Goal: Task Accomplishment & Management: Manage account settings

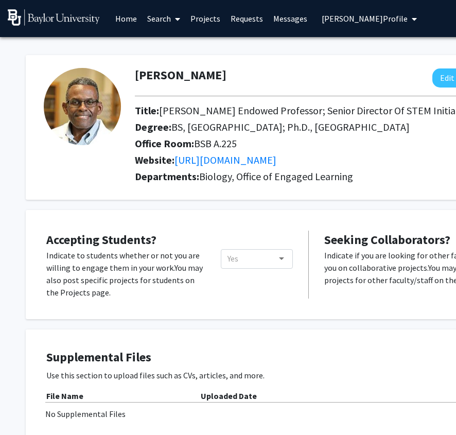
click at [296, 63] on div "[PERSON_NAME] Edit Section See Public View help Title: [PERSON_NAME] Professor;…" at bounding box center [309, 127] width 567 height 145
click at [202, 23] on link "Projects" at bounding box center [205, 19] width 40 height 36
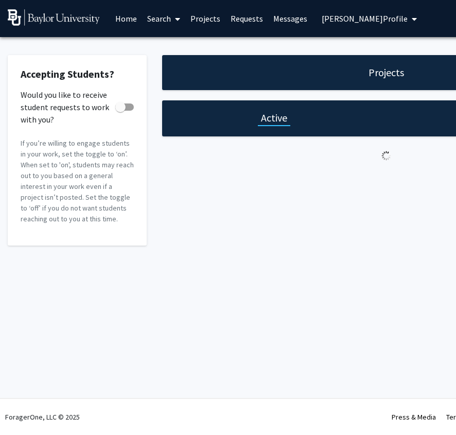
checkbox input "true"
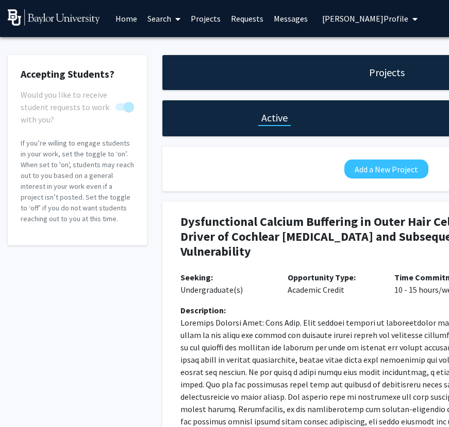
click at [198, 19] on link "Projects" at bounding box center [205, 19] width 40 height 36
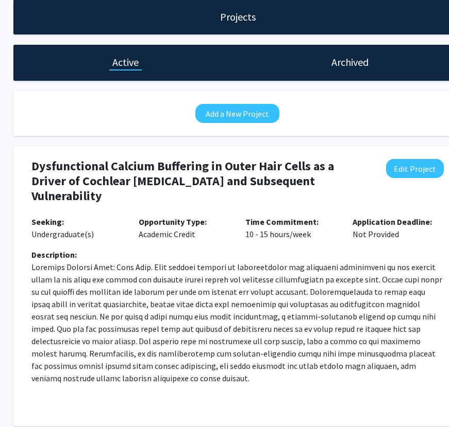
scroll to position [56, 169]
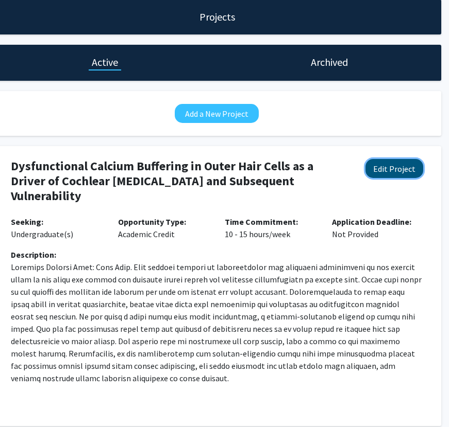
click at [404, 168] on button "Edit Project" at bounding box center [394, 168] width 58 height 19
select select "10 - 15"
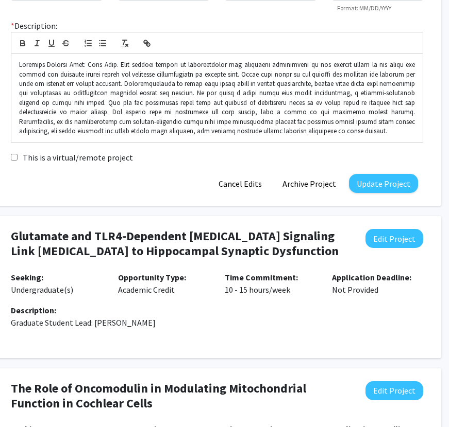
scroll to position [306, 169]
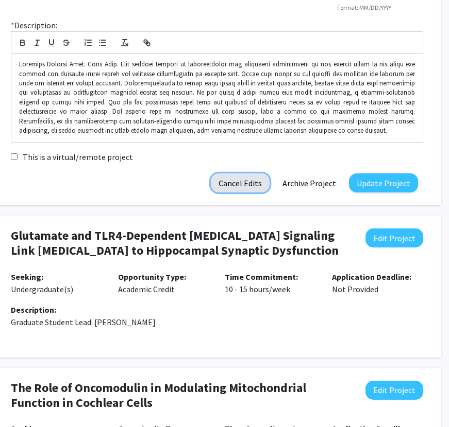
click at [241, 183] on button "Cancel Edits" at bounding box center [240, 183] width 59 height 19
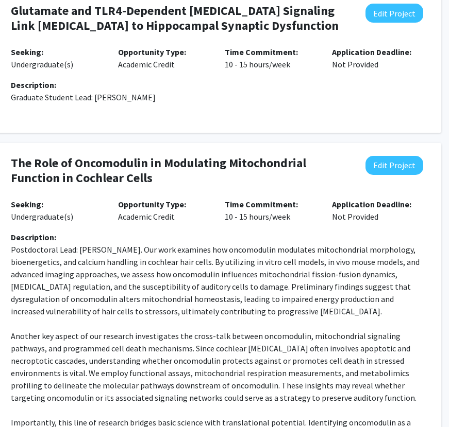
scroll to position [425, 169]
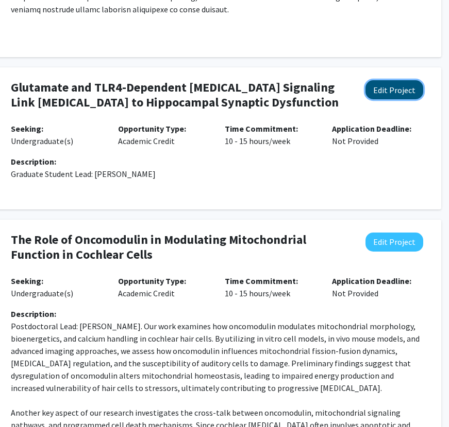
click at [392, 95] on button "Edit Project" at bounding box center [394, 89] width 58 height 19
select select "10 - 15"
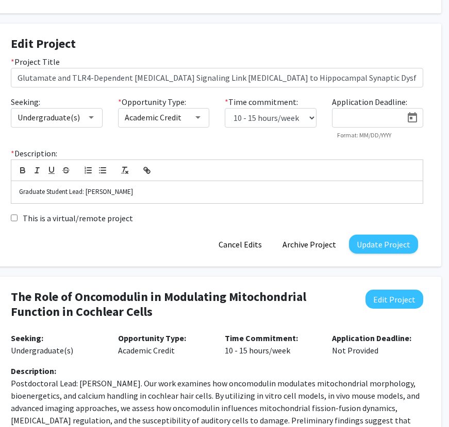
scroll to position [472, 169]
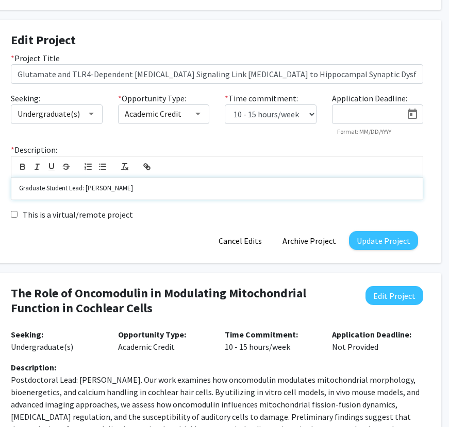
click at [221, 190] on p "Graduate Student Lead: [PERSON_NAME]" at bounding box center [217, 188] width 396 height 9
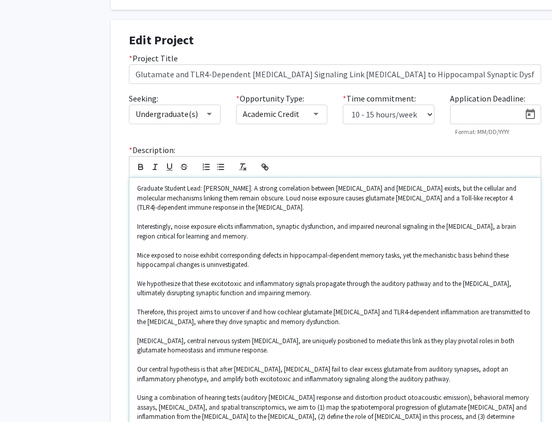
scroll to position [472, 66]
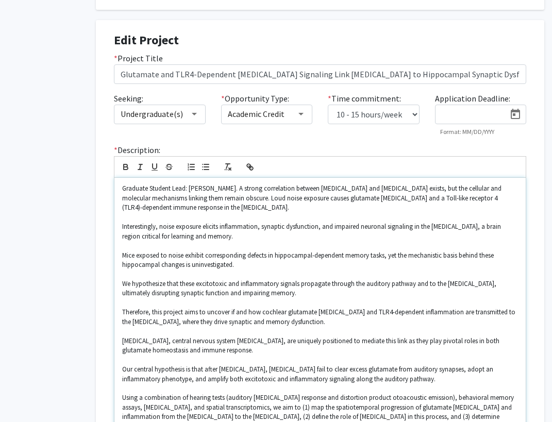
click at [408, 201] on p "Graduate Student Lead: [PERSON_NAME]. A strong correlation between [MEDICAL_DAT…" at bounding box center [320, 198] width 396 height 28
click at [117, 227] on div "Graduate Student Lead: [PERSON_NAME]. A strong correlation between [MEDICAL_DAT…" at bounding box center [319, 308] width 411 height 260
drag, startPoint x: 163, startPoint y: 227, endPoint x: 113, endPoint y: 225, distance: 49.5
click at [114, 225] on div "Graduate Student Lead: [PERSON_NAME]. A strong correlation between [MEDICAL_DAT…" at bounding box center [320, 308] width 412 height 260
click at [166, 226] on p "Noise exposure elicits inflammation, synaptic dysfunction, and impaired neurona…" at bounding box center [320, 231] width 396 height 19
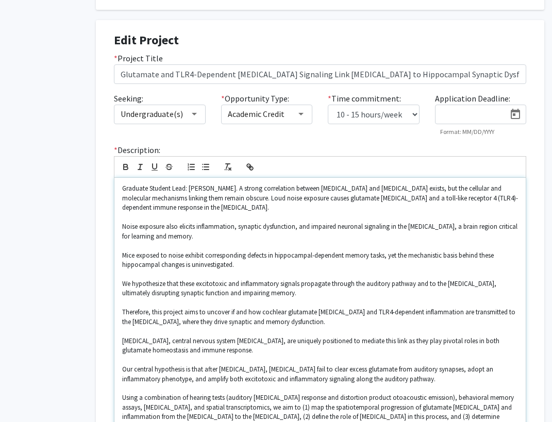
click at [121, 228] on div "Graduate Student Lead: [PERSON_NAME]. A strong correlation between [MEDICAL_DAT…" at bounding box center [319, 308] width 411 height 260
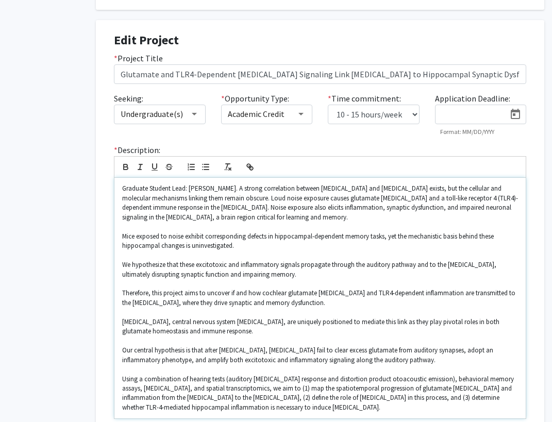
scroll to position [443, 66]
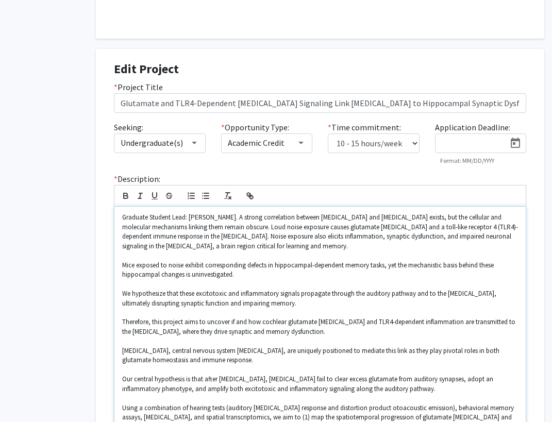
click at [122, 267] on p "Mice exposed to noise exhibit corresponding defects in hippocampal-dependent me…" at bounding box center [320, 270] width 396 height 19
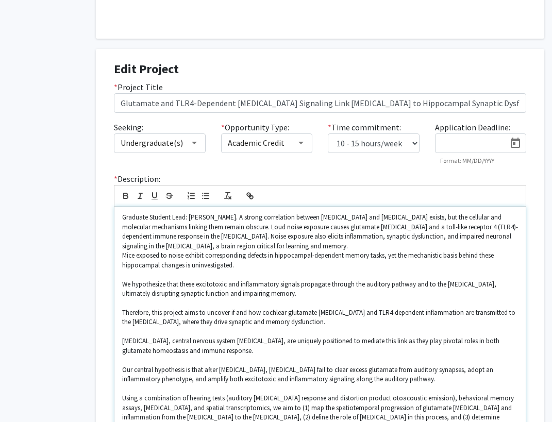
scroll to position [405, 66]
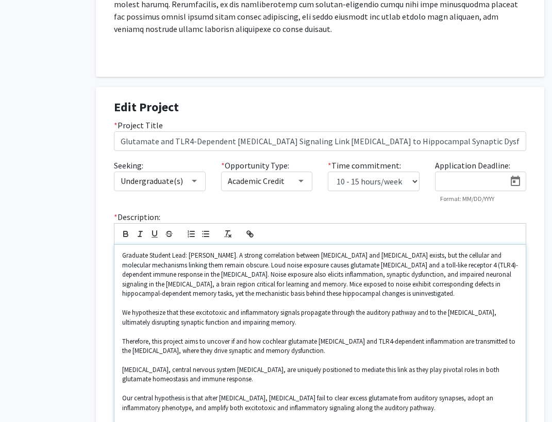
click at [122, 312] on p "We hypothesize that these excitotoxic and inflammatory signals propagate throug…" at bounding box center [320, 317] width 396 height 19
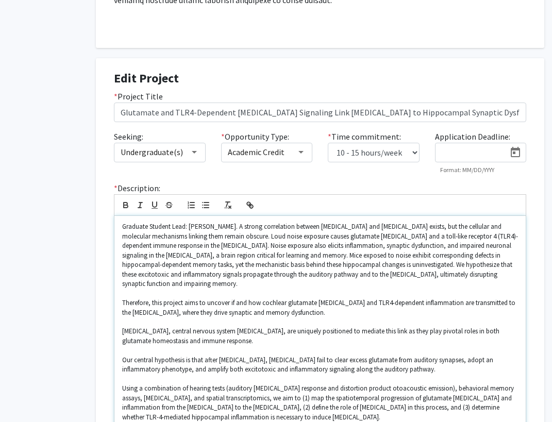
scroll to position [436, 66]
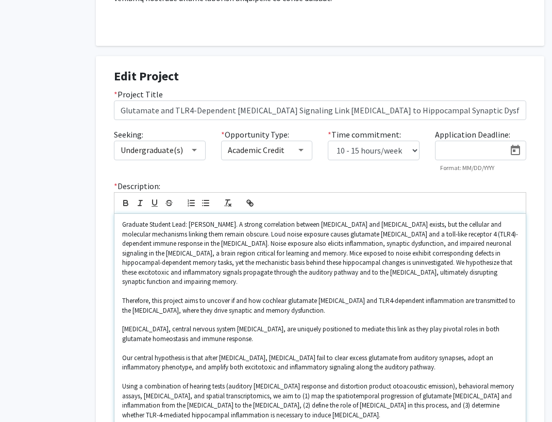
click at [153, 300] on p "Therefore, this project aims to uncover if and how cochlear glutamate [MEDICAL_…" at bounding box center [320, 305] width 396 height 19
click at [154, 304] on p "Therefore, this project aims to uncover if and how cochlear glutamate [MEDICAL_…" at bounding box center [320, 305] width 396 height 19
click at [122, 332] on p "[MEDICAL_DATA], central nervous system [MEDICAL_DATA], are uniquely positioned …" at bounding box center [320, 333] width 396 height 19
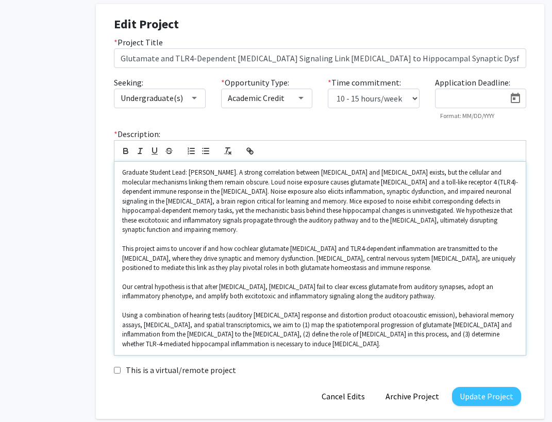
scroll to position [489, 66]
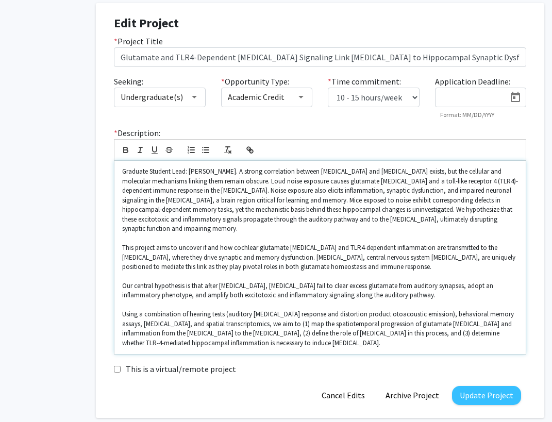
drag, startPoint x: 357, startPoint y: 342, endPoint x: 358, endPoint y: 362, distance: 19.1
click at [358, 362] on div "* Description: Graduate Student Lead: [PERSON_NAME]. A strong correlation betwe…" at bounding box center [319, 245] width 427 height 236
click at [311, 259] on p "This project aims to uncover if and how cochlear glutamate [MEDICAL_DATA] and T…" at bounding box center [320, 257] width 396 height 28
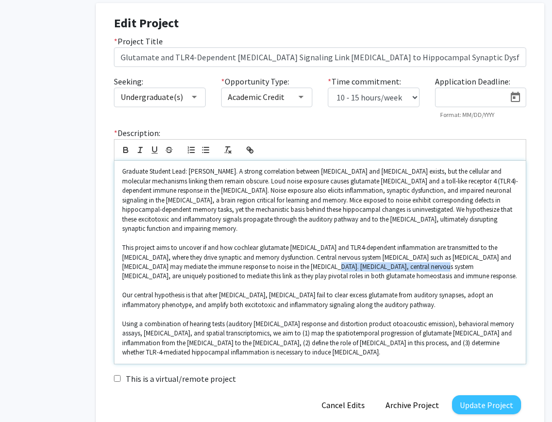
drag, startPoint x: 417, startPoint y: 270, endPoint x: 321, endPoint y: 268, distance: 95.3
click at [321, 268] on p "This project aims to uncover if and how cochlear glutamate [MEDICAL_DATA] and T…" at bounding box center [320, 262] width 396 height 38
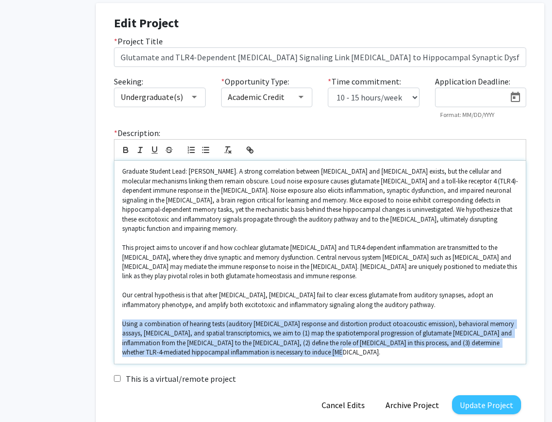
drag, startPoint x: 120, startPoint y: 324, endPoint x: 356, endPoint y: 351, distance: 237.4
click at [356, 351] on div "Graduate Student Lead: [PERSON_NAME]. A strong correlation between [MEDICAL_DAT…" at bounding box center [319, 262] width 411 height 202
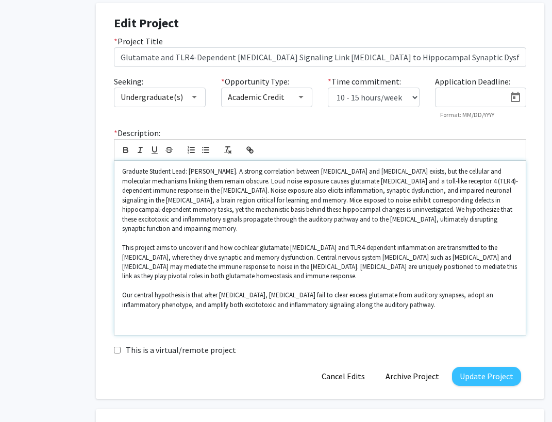
click at [334, 276] on p "This project aims to uncover if and how cochlear glutamate [MEDICAL_DATA] and T…" at bounding box center [320, 262] width 396 height 38
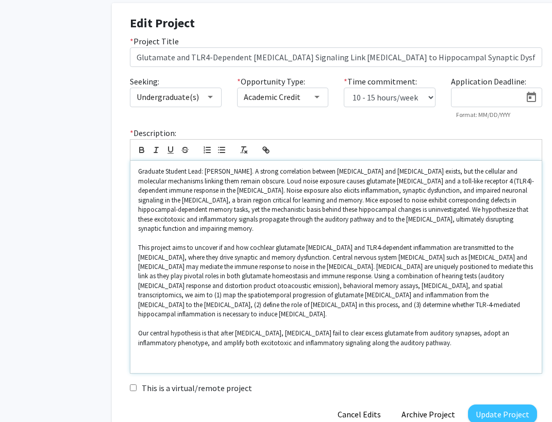
scroll to position [489, 54]
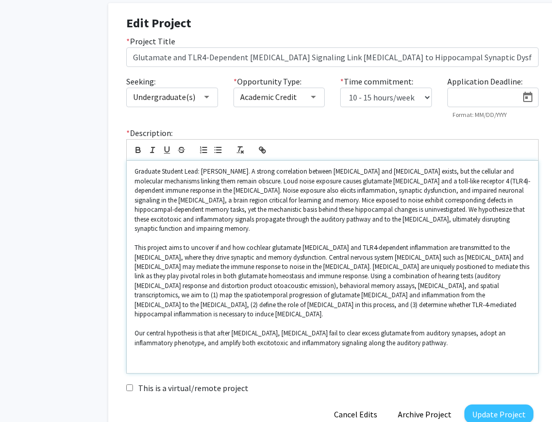
click at [436, 287] on p "This project aims to uncover if and how cochlear glutamate [MEDICAL_DATA] and T…" at bounding box center [332, 281] width 396 height 76
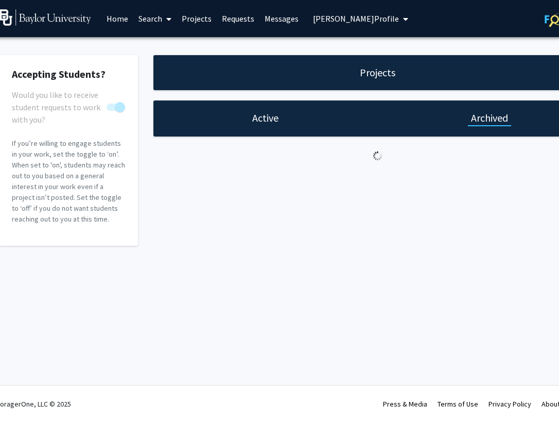
scroll to position [0, 21]
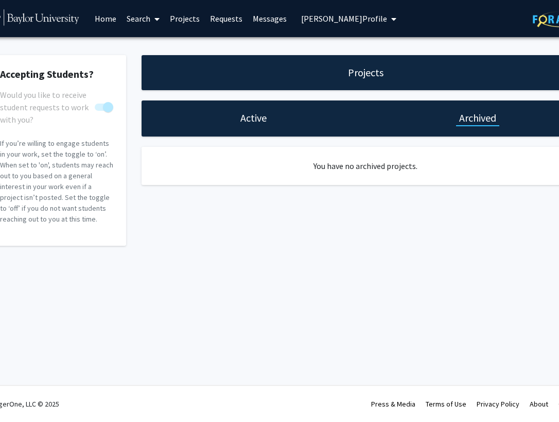
click at [246, 119] on h1 "Active" at bounding box center [254, 118] width 26 height 14
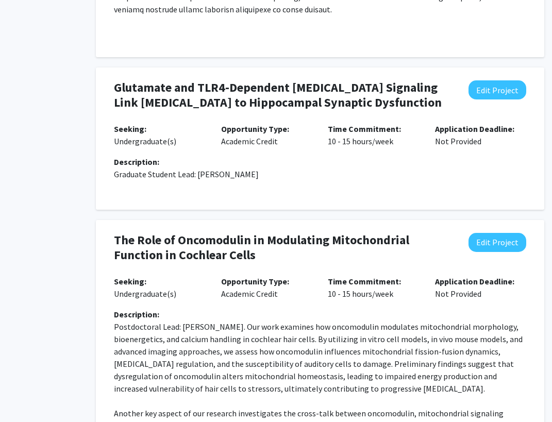
scroll to position [426, 66]
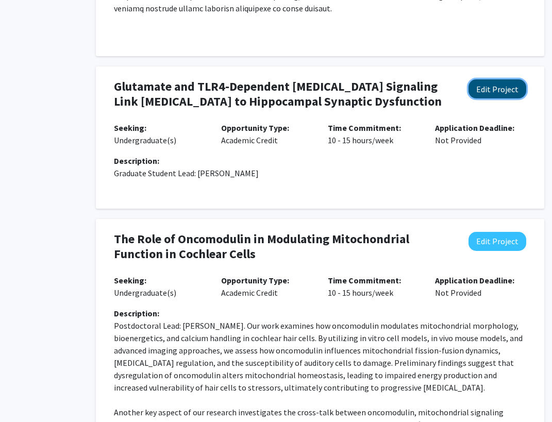
click at [456, 91] on button "Edit Project" at bounding box center [497, 88] width 58 height 19
select select "10 - 15"
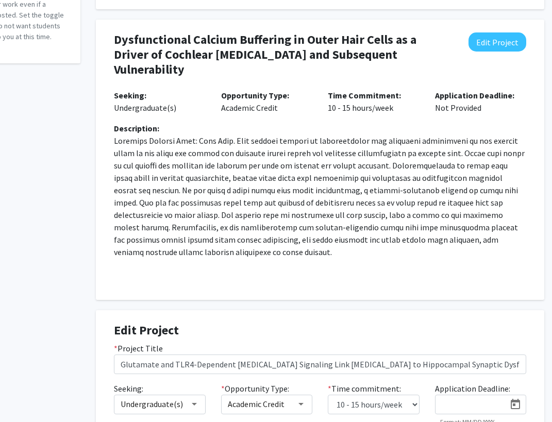
scroll to position [0, 66]
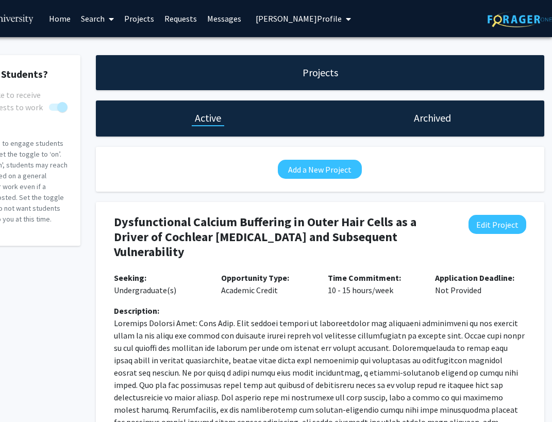
click at [429, 118] on h1 "Archived" at bounding box center [432, 118] width 37 height 14
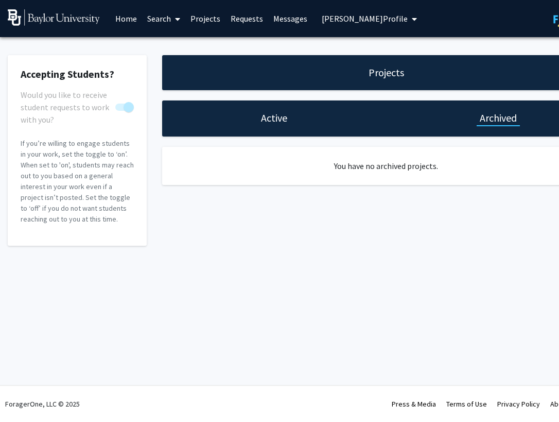
click at [284, 118] on h1 "Active" at bounding box center [274, 118] width 26 height 14
click at [282, 122] on h1 "Active" at bounding box center [274, 118] width 26 height 14
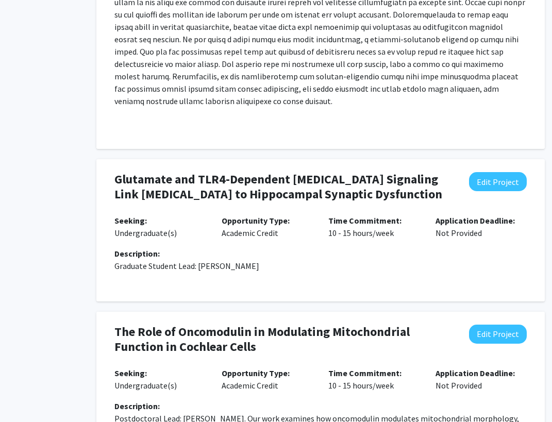
scroll to position [333, 66]
click at [456, 185] on button "Edit Project" at bounding box center [497, 181] width 58 height 19
select select "10 - 15"
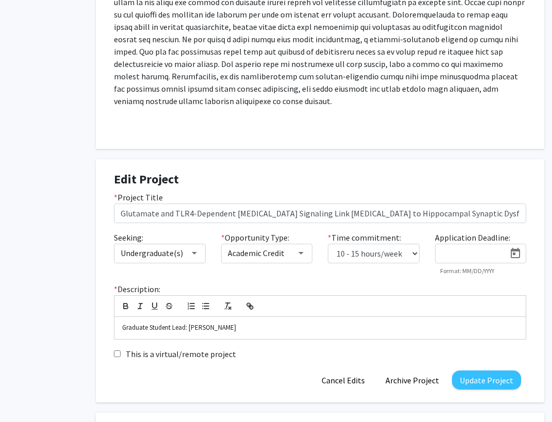
click at [276, 353] on div "This is a virtual/remote project" at bounding box center [319, 354] width 427 height 13
click at [301, 325] on p "Graduate Student Lead: [PERSON_NAME]" at bounding box center [320, 327] width 396 height 9
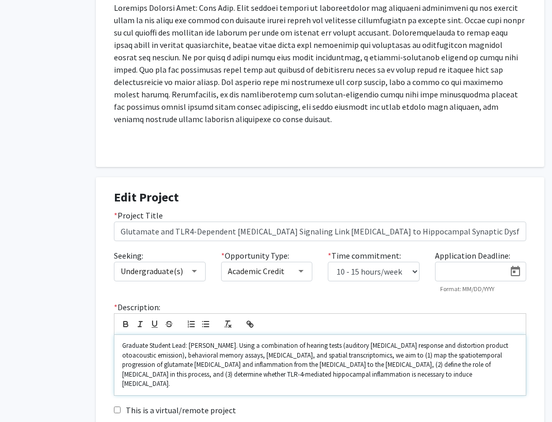
scroll to position [315, 66]
click at [228, 343] on p "Graduate Student Lead: [PERSON_NAME]. Using a combination of hearing tests (aud…" at bounding box center [320, 364] width 396 height 47
click at [228, 347] on p "Graduate Student Lead: [PERSON_NAME]. Using a combination of hearing tests (aud…" at bounding box center [320, 364] width 396 height 47
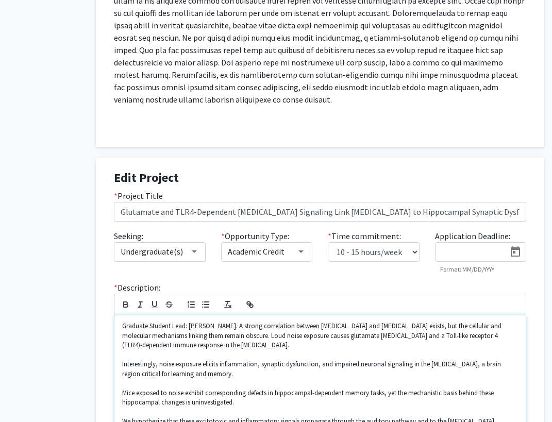
scroll to position [335, 66]
click at [285, 328] on p "Graduate Student Lead: [PERSON_NAME]. A strong correlation between [MEDICAL_DAT…" at bounding box center [320, 335] width 396 height 28
click at [409, 327] on p "Graduate Student Lead: [PERSON_NAME]. A strong correlation exists between [MEDI…" at bounding box center [320, 335] width 396 height 28
click at [409, 339] on p "Graduate Student Lead: [PERSON_NAME]. A strong correlation exists between [MEDI…" at bounding box center [320, 335] width 396 height 28
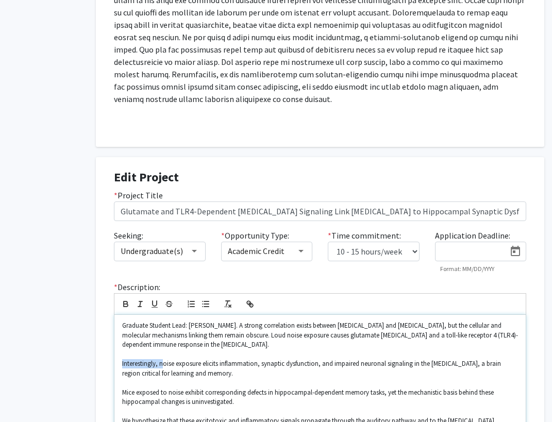
drag, startPoint x: 163, startPoint y: 366, endPoint x: 112, endPoint y: 364, distance: 51.0
click at [112, 364] on div "* Description: Graduate Student Lead: [PERSON_NAME]. A strong correlation exist…" at bounding box center [319, 409] width 427 height 256
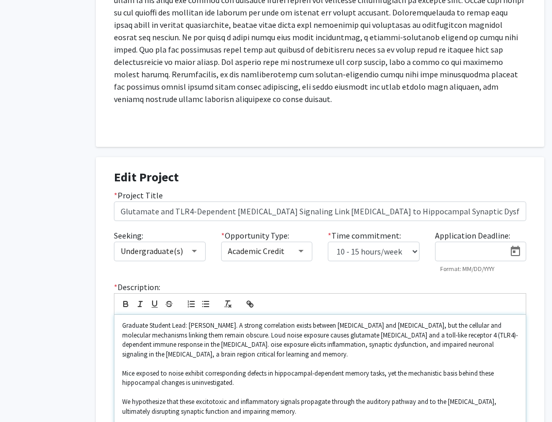
scroll to position [307, 66]
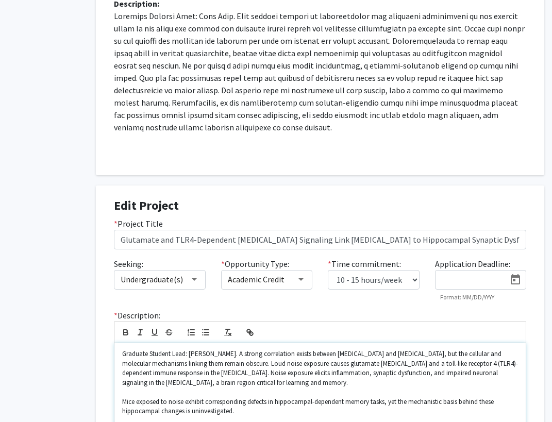
click at [260, 375] on p "Graduate Student Lead: [PERSON_NAME]. A strong correlation exists between [MEDI…" at bounding box center [320, 368] width 396 height 38
click at [123, 401] on p "Mice exposed to noise exhibit corresponding defects in hippocampal-dependent me…" at bounding box center [320, 406] width 396 height 19
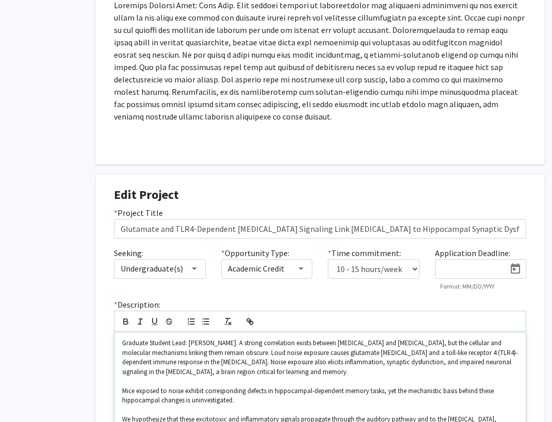
scroll to position [320, 66]
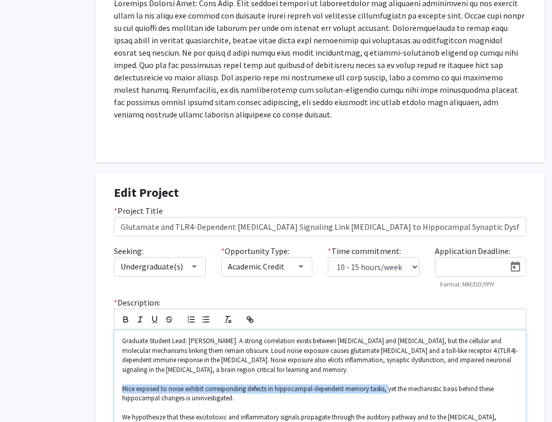
drag, startPoint x: 388, startPoint y: 391, endPoint x: 96, endPoint y: 384, distance: 292.1
click at [96, 384] on div "Edit Project * Project Title Glutamate and TLR4-Dependent [MEDICAL_DATA] Signal…" at bounding box center [320, 385] width 448 height 424
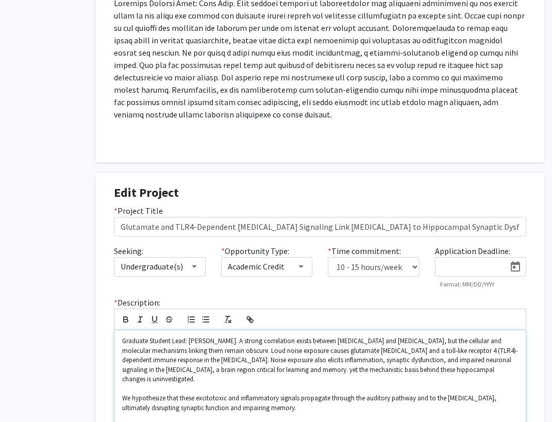
scroll to position [282, 66]
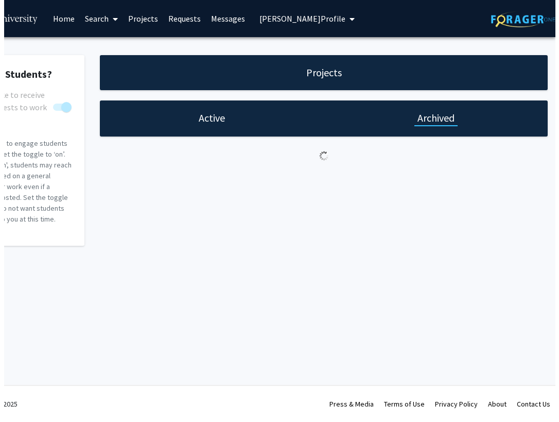
scroll to position [0, 21]
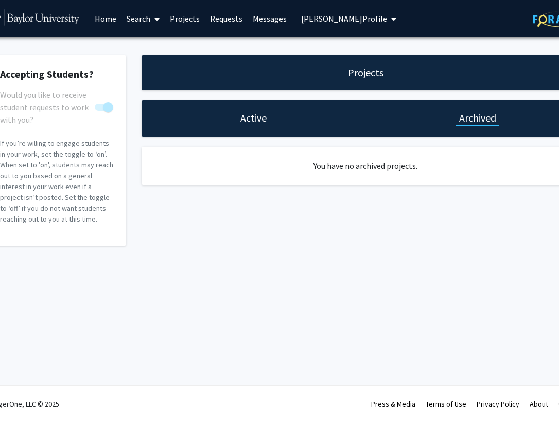
click at [260, 123] on h1 "Active" at bounding box center [254, 118] width 26 height 14
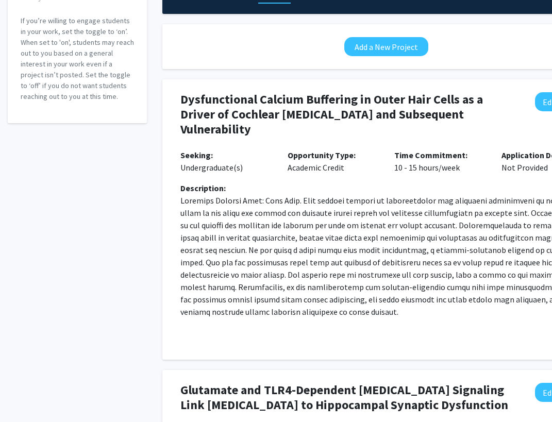
scroll to position [231, 0]
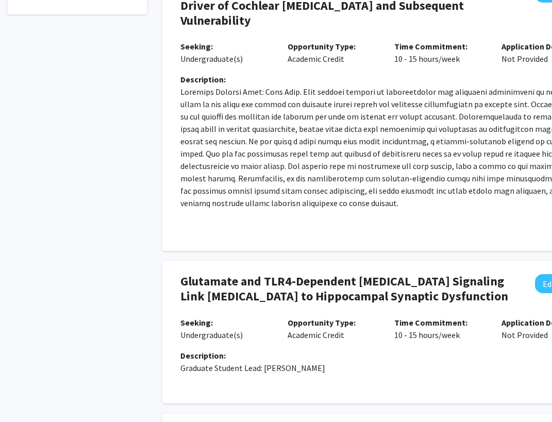
click at [312, 374] on p "Graduate Student Lead: [PERSON_NAME]" at bounding box center [386, 368] width 412 height 12
click at [321, 374] on p "Graduate Student Lead: [PERSON_NAME]" at bounding box center [386, 368] width 412 height 12
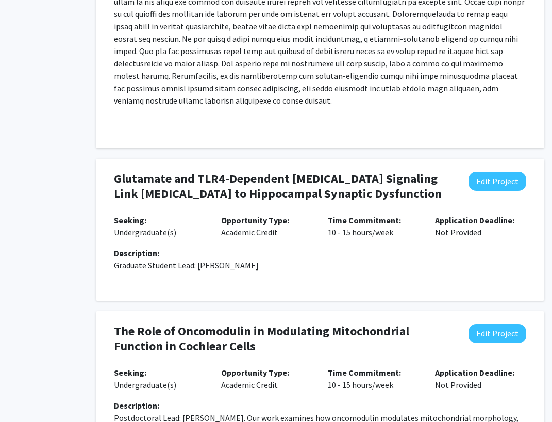
scroll to position [331, 66]
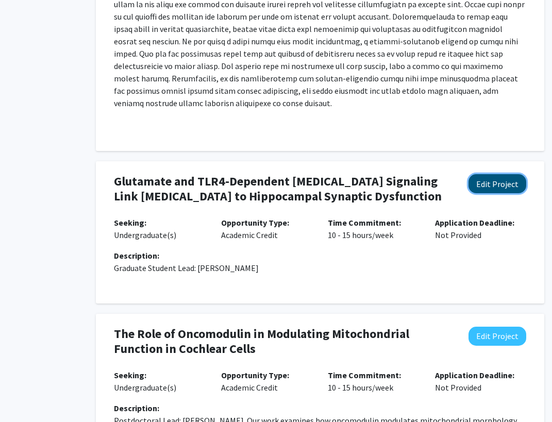
click at [456, 187] on button "Edit Project" at bounding box center [497, 183] width 58 height 19
select select "10 - 15"
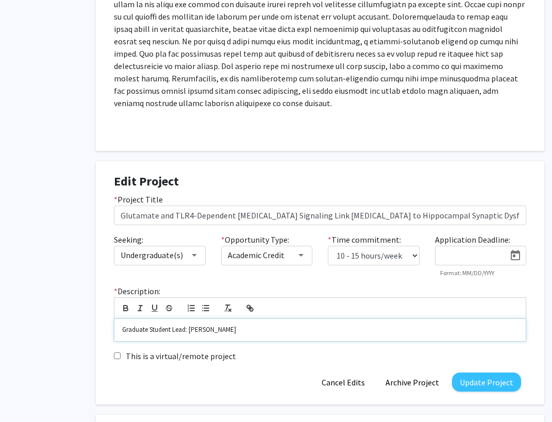
click at [260, 332] on p "Graduate Student Lead: [PERSON_NAME]" at bounding box center [320, 329] width 396 height 9
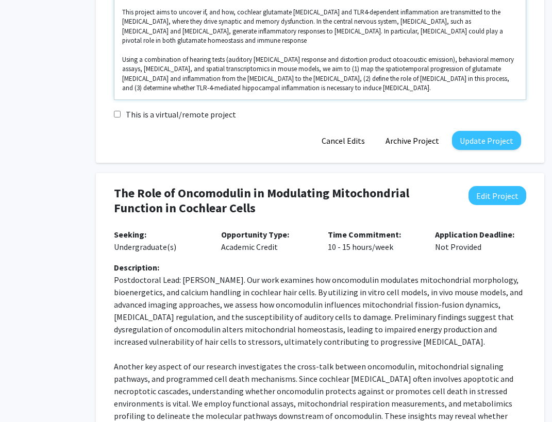
scroll to position [713, 66]
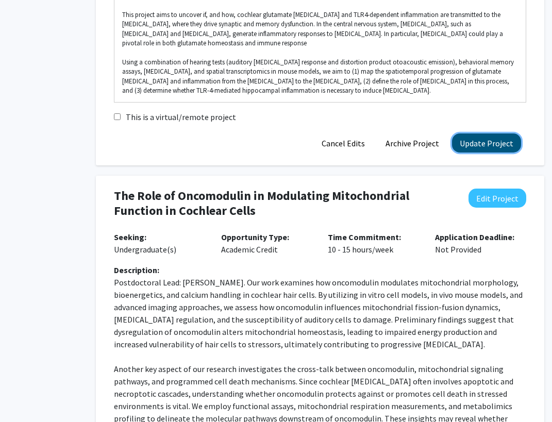
click at [456, 146] on button "Update Project" at bounding box center [486, 142] width 69 height 19
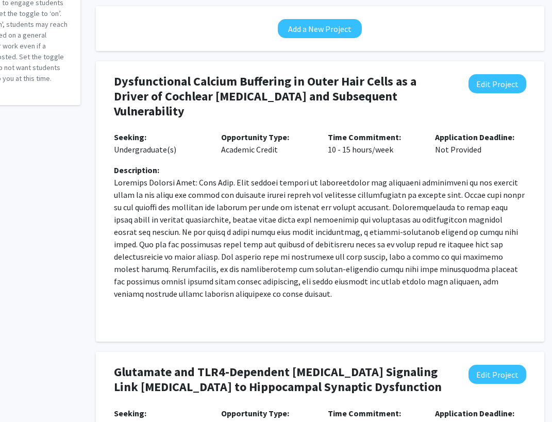
scroll to position [0, 66]
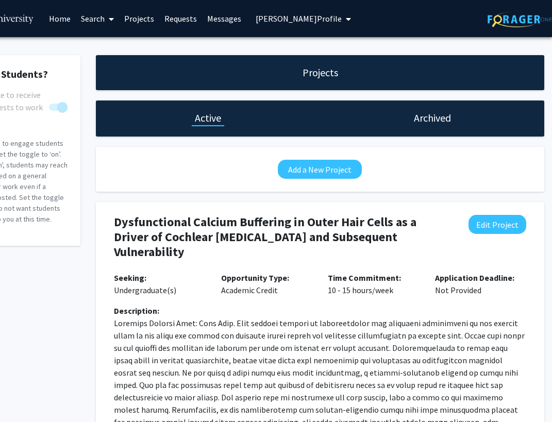
click at [276, 22] on span "[PERSON_NAME] Profile" at bounding box center [298, 18] width 86 height 10
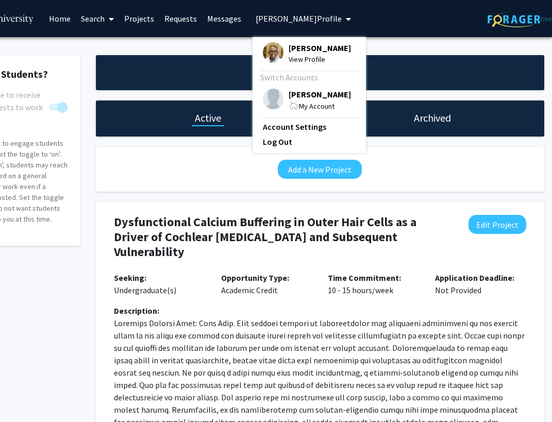
click at [288, 55] on span "View Profile" at bounding box center [319, 59] width 62 height 11
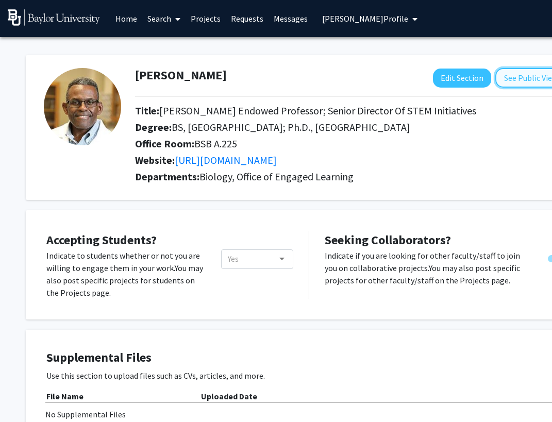
click at [456, 80] on button "See Public View help" at bounding box center [534, 78] width 79 height 20
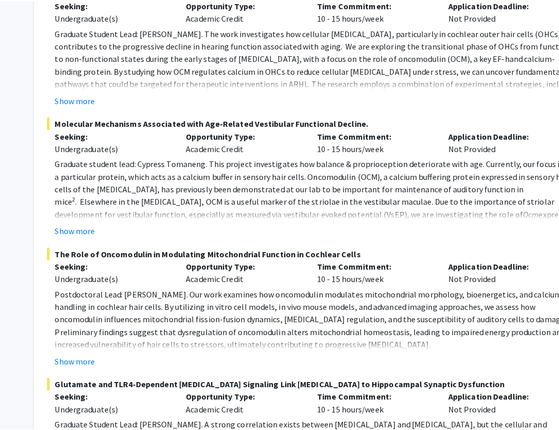
scroll to position [361, 0]
